Goal: Transaction & Acquisition: Purchase product/service

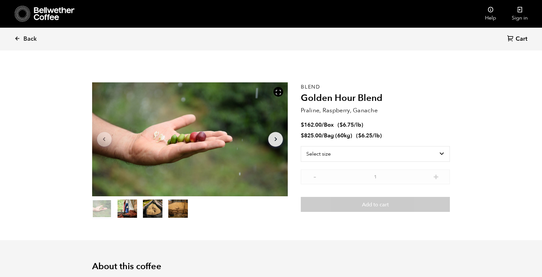
scroll to position [283, 347]
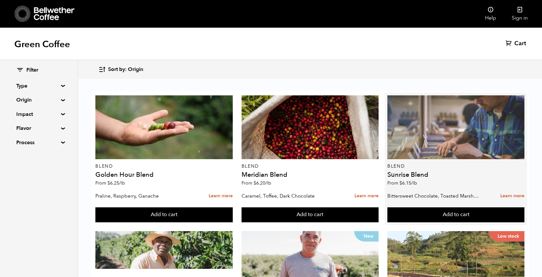
click at [410, 131] on div at bounding box center [455, 127] width 137 height 64
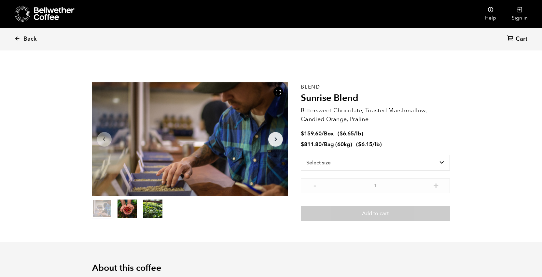
scroll to position [283, 347]
click at [343, 164] on select "Select size Bag (60kg) (132 lbs) Box (24 lbs)" at bounding box center [375, 163] width 149 height 16
select select "bag-3"
click at [301, 155] on select "Select size Bag (60kg) (132 lbs) Box (24 lbs)" at bounding box center [375, 163] width 149 height 16
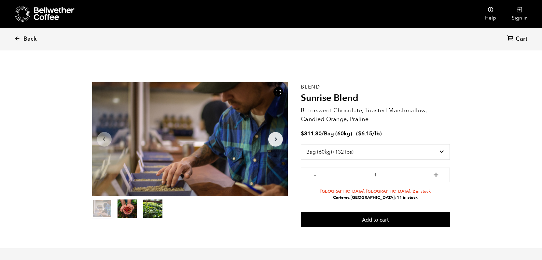
drag, startPoint x: 352, startPoint y: 188, endPoint x: 412, endPoint y: 196, distance: 60.8
click at [412, 196] on div "Alameda, CA: 2 in stock Carteret, NJ: 11 in stock" at bounding box center [375, 193] width 149 height 16
click at [396, 196] on li "Carteret, NJ: 11 in stock" at bounding box center [375, 198] width 149 height 6
